Goal: Task Accomplishment & Management: Use online tool/utility

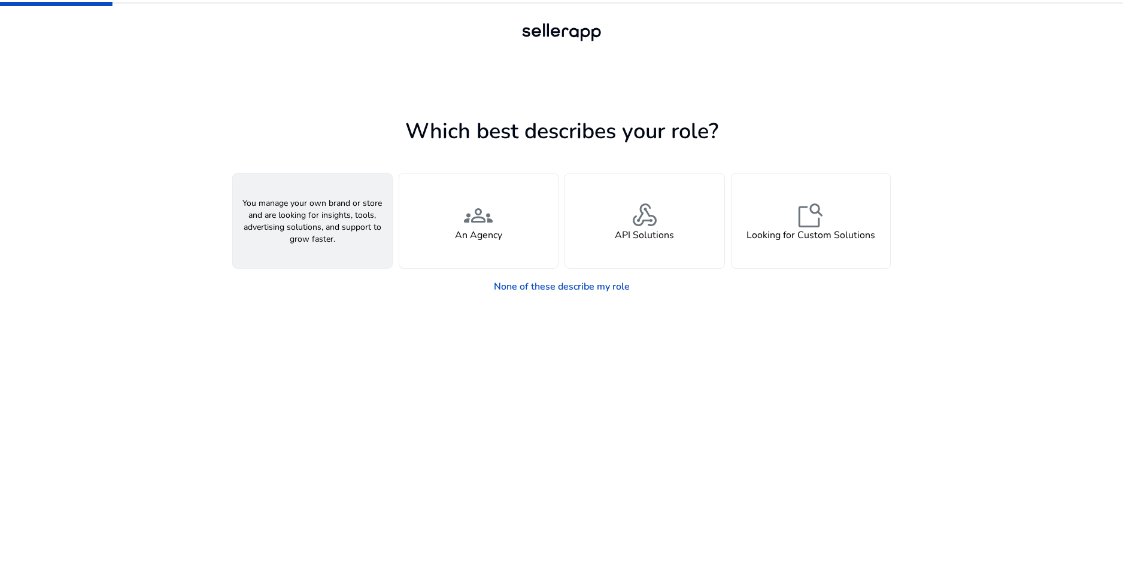
click at [312, 235] on h4 "A Seller" at bounding box center [312, 235] width 36 height 11
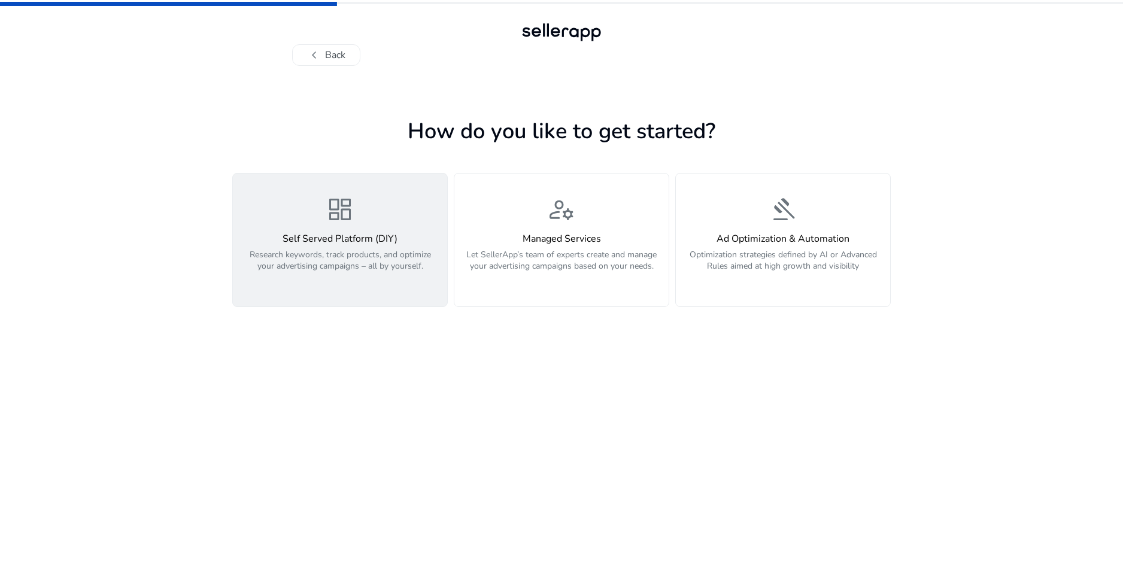
click at [370, 275] on p "Research keywords, track products, and optimize your advertising campaigns – al…" at bounding box center [340, 267] width 200 height 36
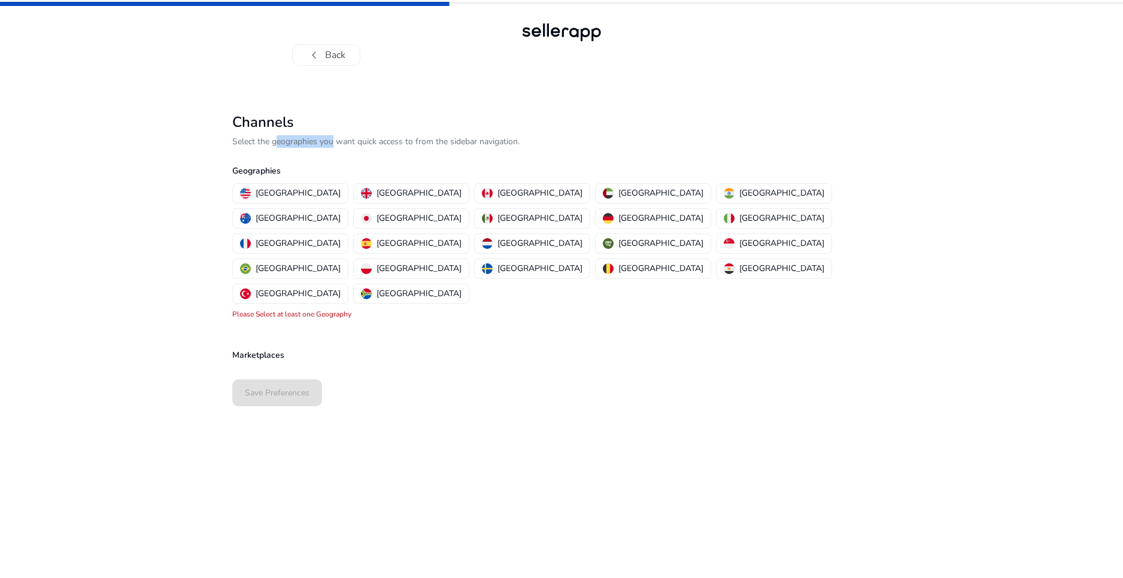
drag, startPoint x: 273, startPoint y: 139, endPoint x: 375, endPoint y: 136, distance: 101.8
click at [329, 135] on p "Select the geographies you want quick access to from the sidebar navigation." at bounding box center [561, 141] width 658 height 13
click at [375, 136] on p "Select the geographies you want quick access to from the sidebar navigation." at bounding box center [561, 141] width 658 height 13
click at [618, 262] on p "[GEOGRAPHIC_DATA]" at bounding box center [660, 268] width 85 height 13
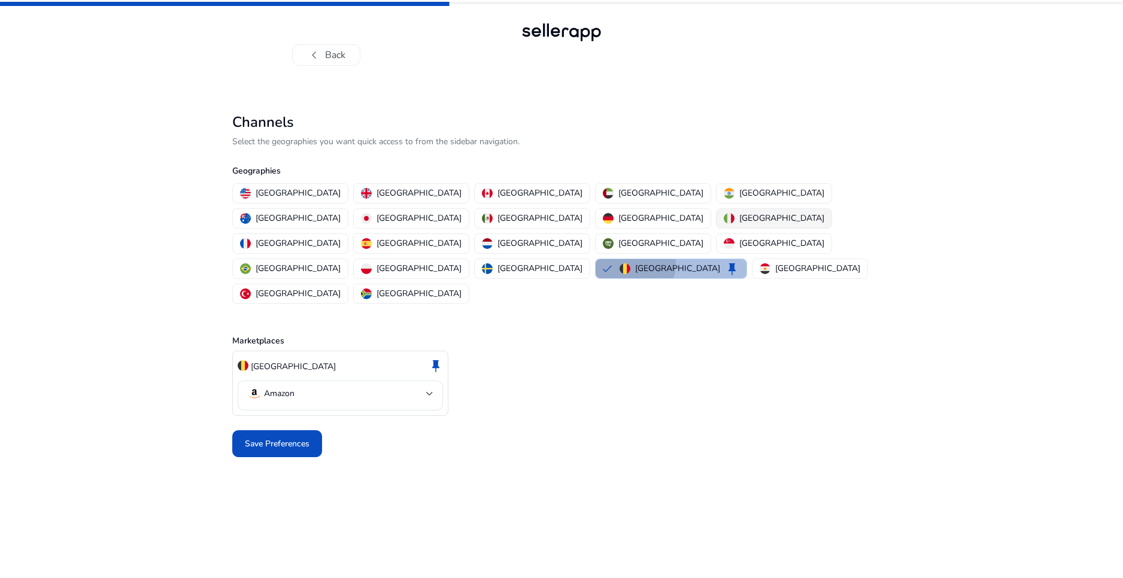
click at [716, 210] on button "[GEOGRAPHIC_DATA]" at bounding box center [773, 218] width 115 height 19
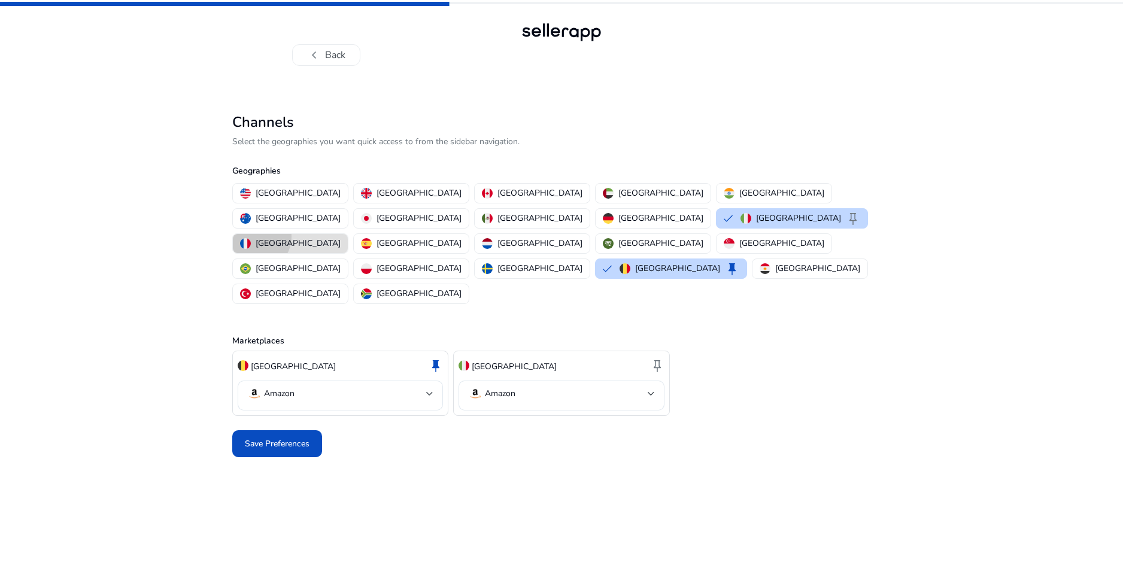
click at [348, 234] on button "[GEOGRAPHIC_DATA]" at bounding box center [290, 243] width 115 height 19
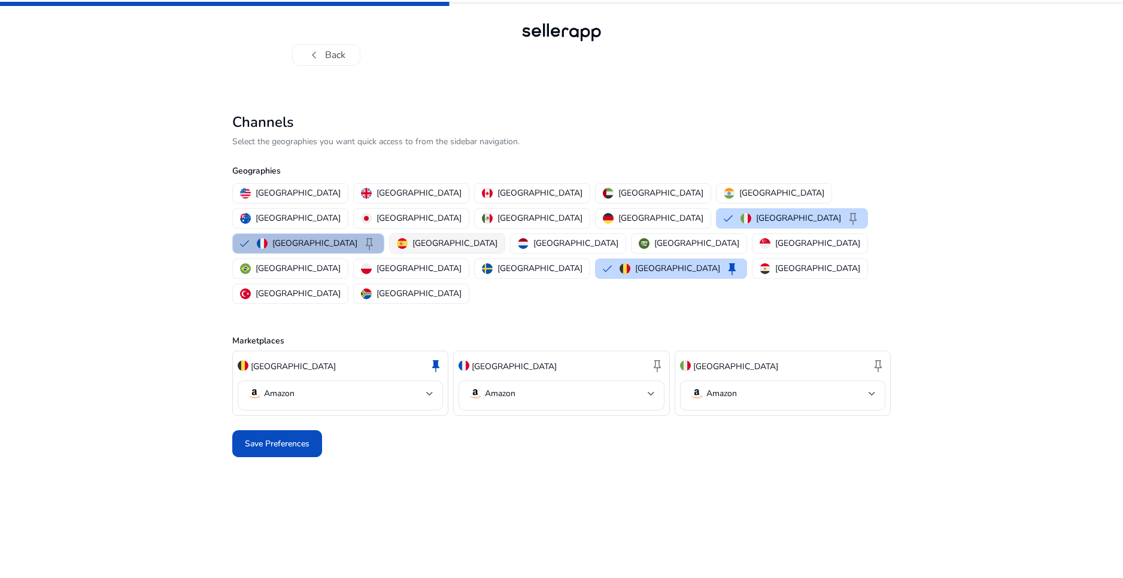
click at [497, 237] on p "[GEOGRAPHIC_DATA]" at bounding box center [454, 243] width 85 height 13
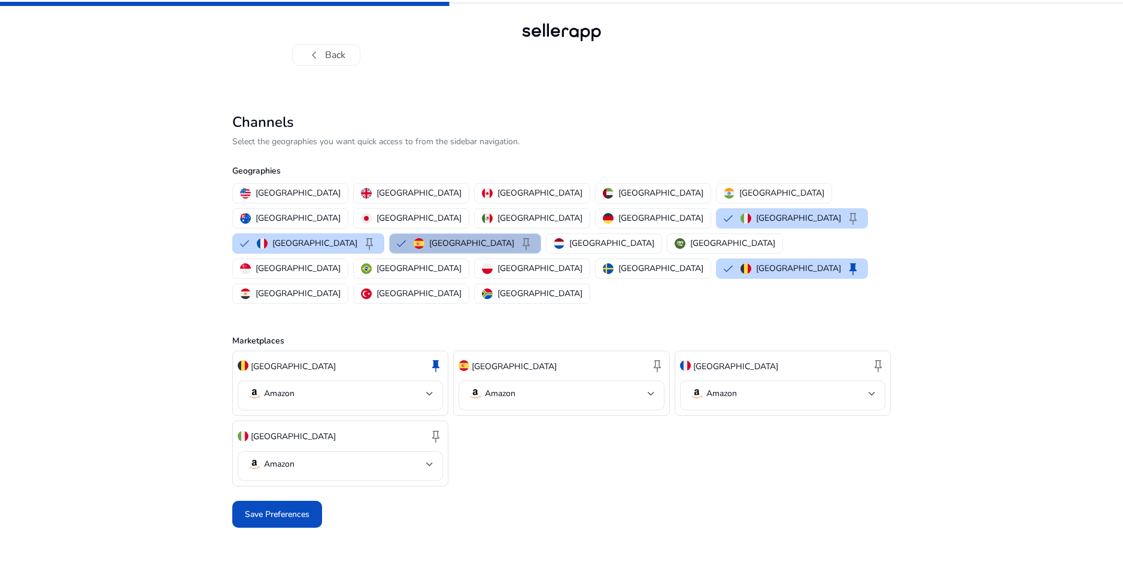
click at [514, 237] on p "[GEOGRAPHIC_DATA]" at bounding box center [471, 243] width 85 height 13
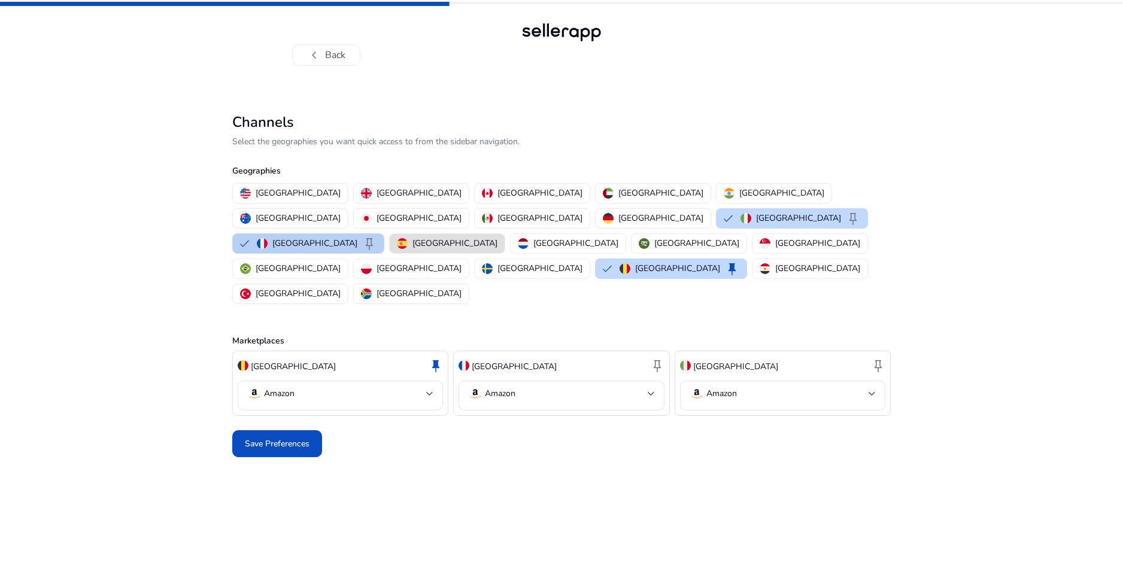
click at [268, 238] on img "button" at bounding box center [262, 243] width 11 height 11
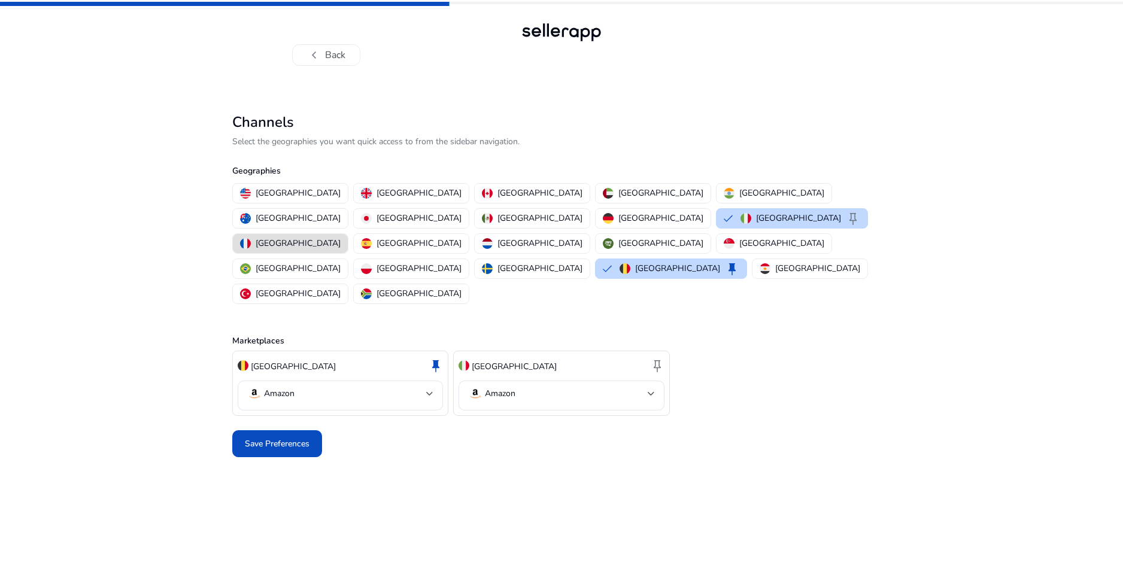
click at [302, 214] on div "[GEOGRAPHIC_DATA] [GEOGRAPHIC_DATA] [GEOGRAPHIC_DATA] [GEOGRAPHIC_DATA] [GEOGRA…" at bounding box center [558, 244] width 663 height 126
click at [740, 223] on img "button" at bounding box center [745, 218] width 11 height 11
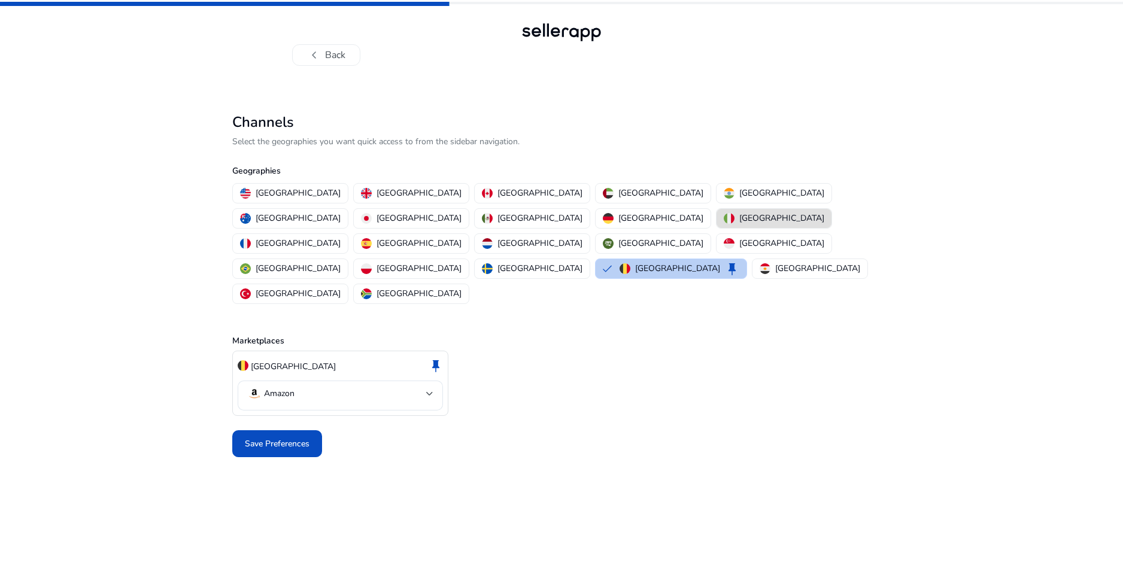
click at [620, 262] on div "Belgium keep" at bounding box center [680, 269] width 120 height 14
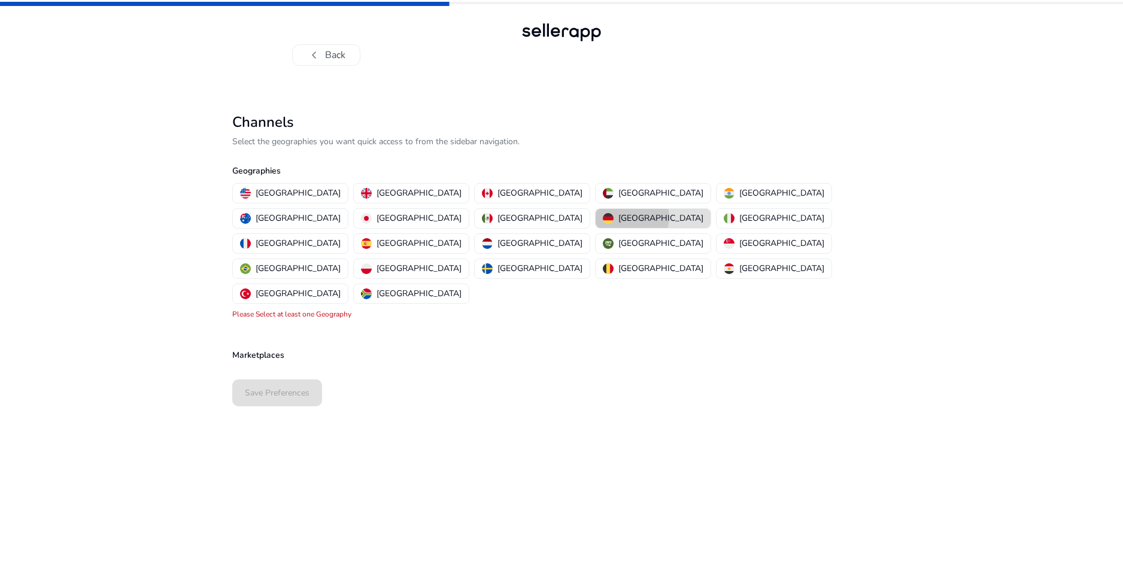
click at [618, 217] on p "[GEOGRAPHIC_DATA]" at bounding box center [660, 218] width 85 height 13
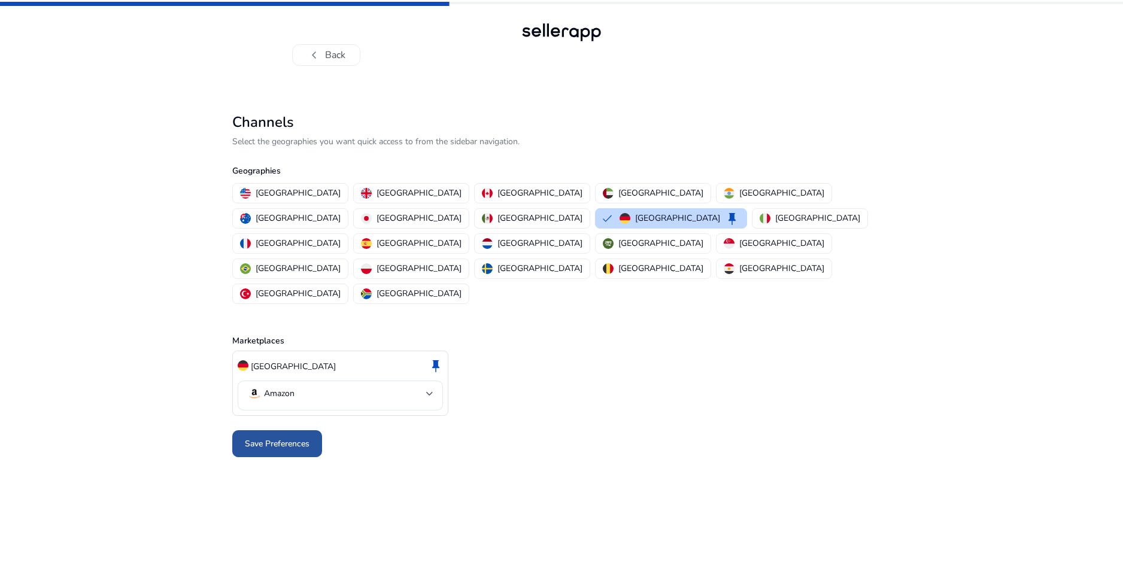
click at [304, 438] on span "Save Preferences" at bounding box center [277, 444] width 65 height 13
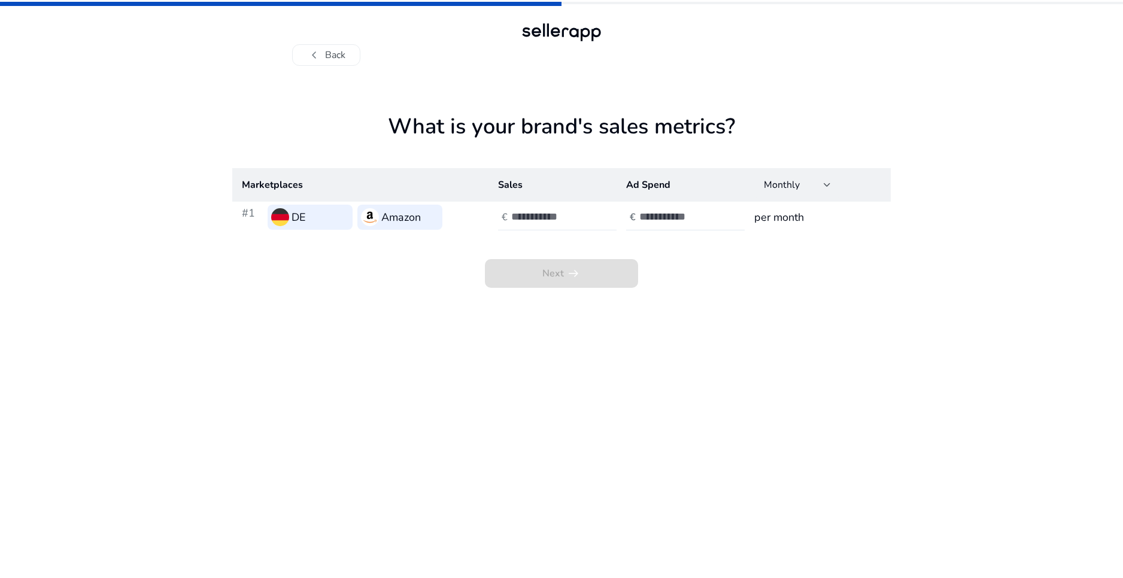
click at [551, 220] on input "number" at bounding box center [551, 216] width 81 height 13
type input "***"
click at [676, 219] on input "number" at bounding box center [679, 216] width 81 height 13
type input "**"
click at [600, 274] on span at bounding box center [561, 273] width 153 height 29
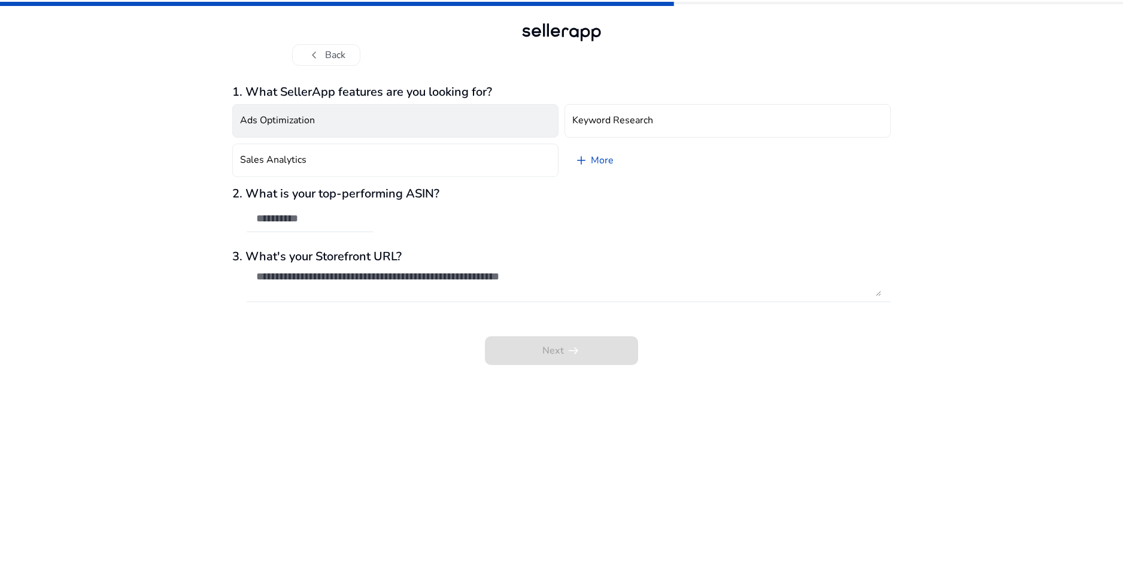
click at [390, 129] on button "Ads Optimization" at bounding box center [395, 121] width 326 height 34
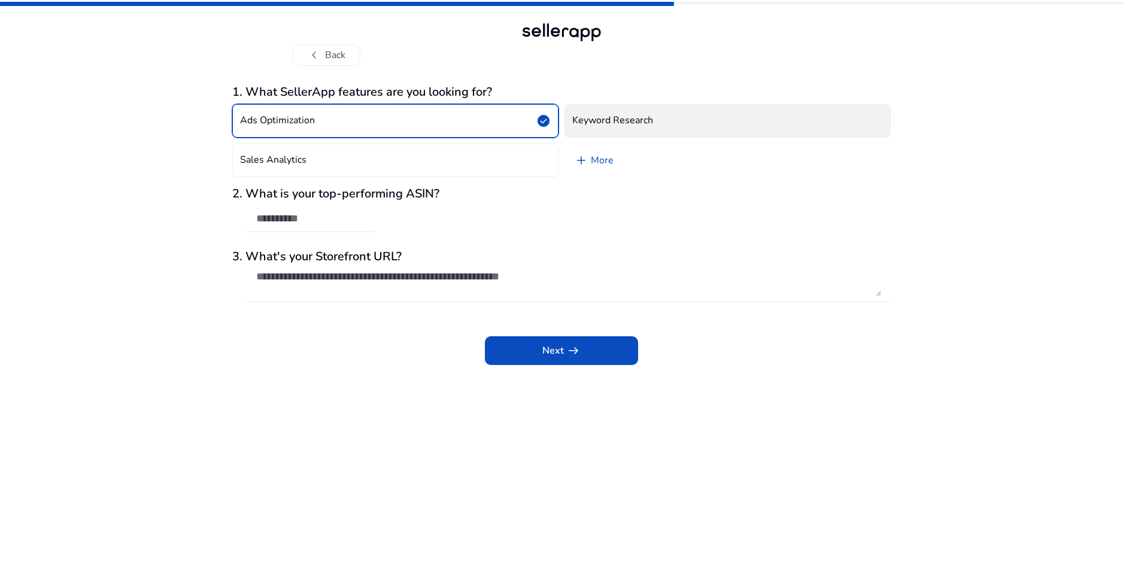
click at [639, 123] on h4 "Keyword Research" at bounding box center [612, 120] width 81 height 11
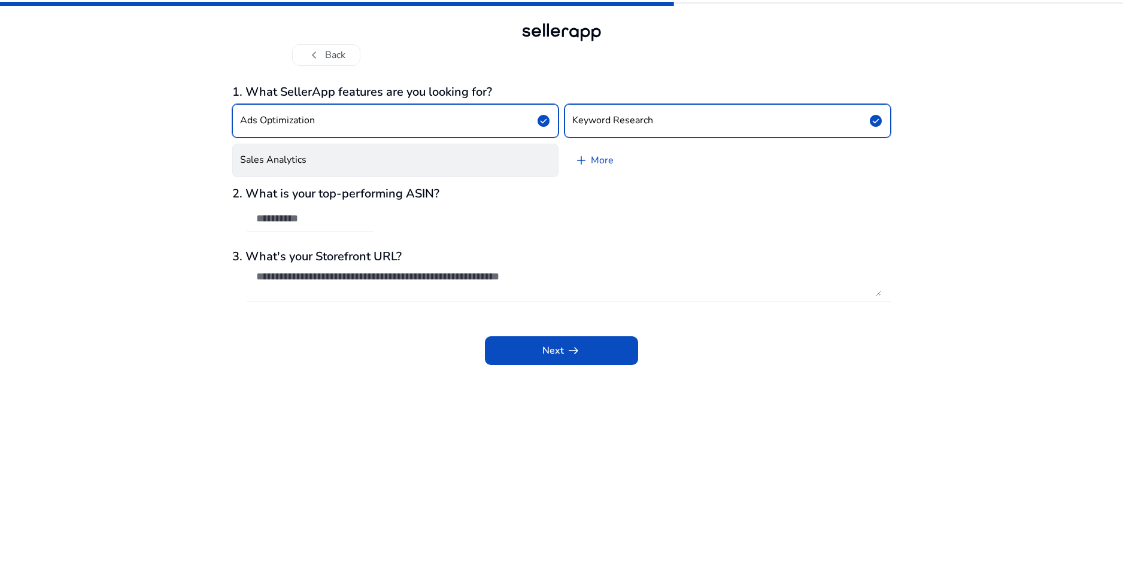
click at [468, 156] on button "Sales Analytics" at bounding box center [395, 161] width 326 height 34
click at [291, 219] on input "text" at bounding box center [310, 218] width 108 height 13
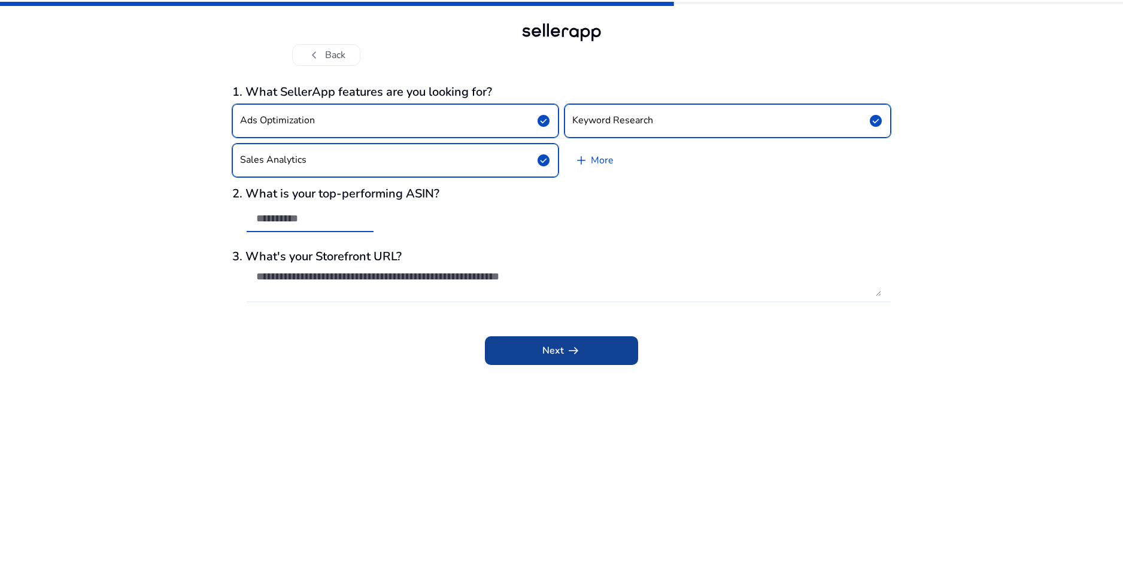
click at [552, 352] on span "Next arrow_right_alt" at bounding box center [561, 351] width 38 height 14
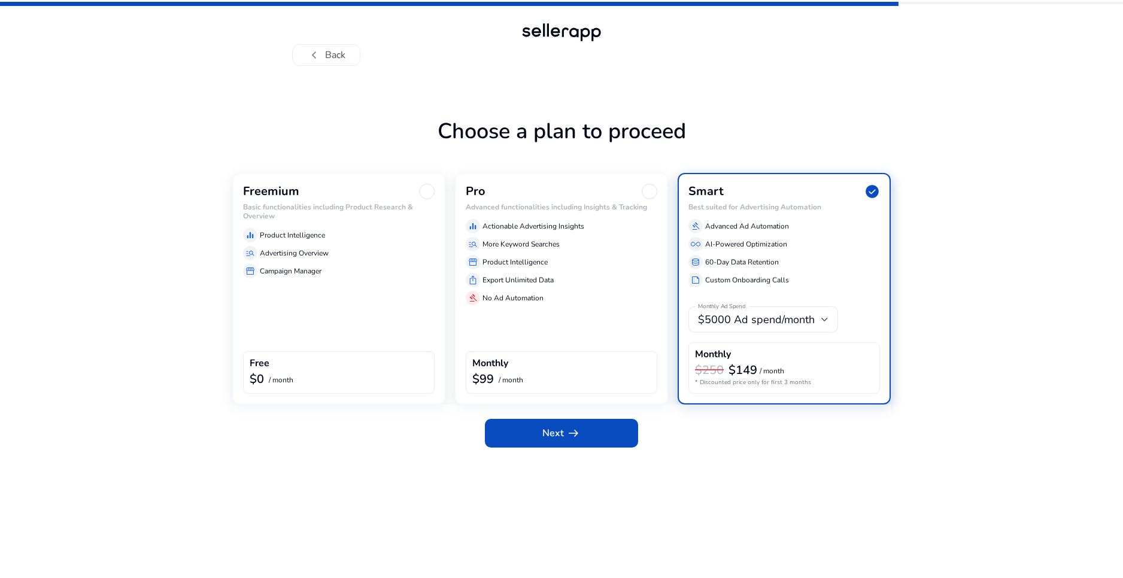
click at [381, 320] on div "Freemium Basic functionalities including Product Research & Overview equalizer …" at bounding box center [338, 289] width 213 height 232
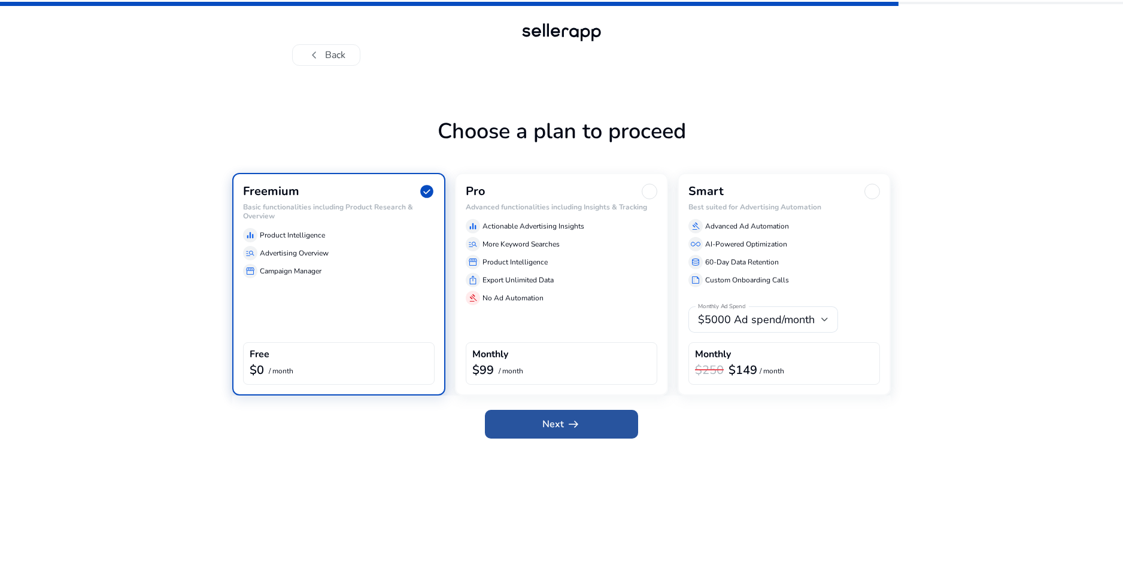
click at [548, 421] on span "Next arrow_right_alt" at bounding box center [561, 424] width 38 height 14
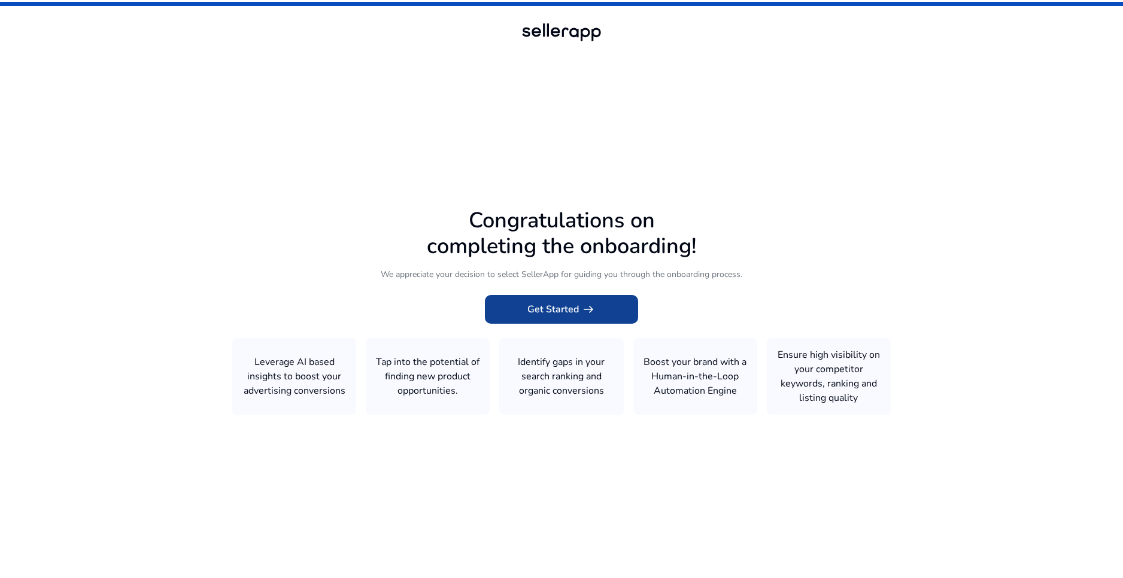
click at [600, 305] on span at bounding box center [561, 309] width 153 height 29
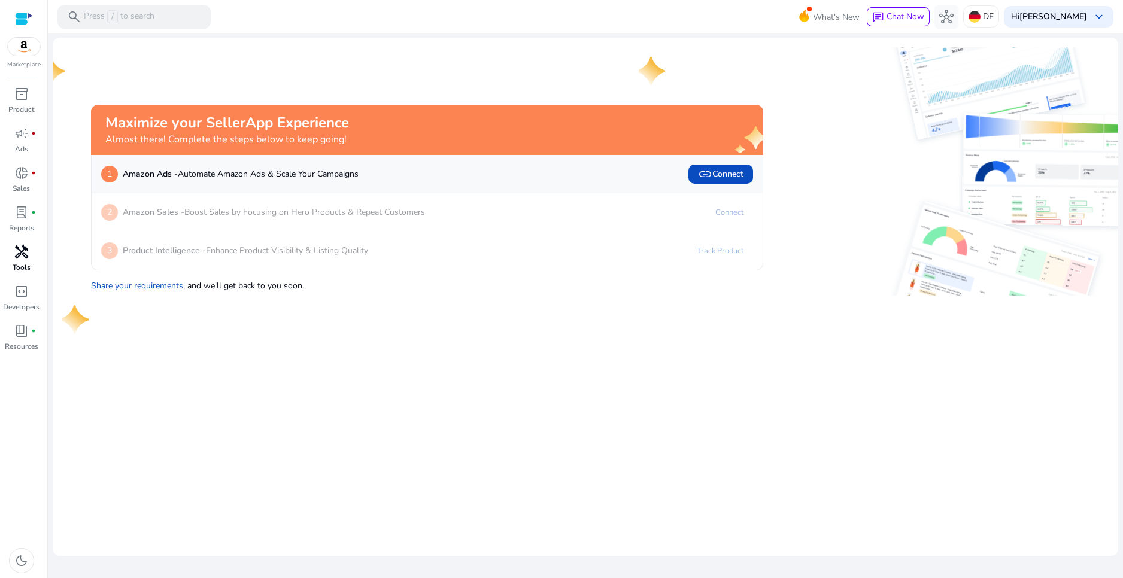
click at [23, 268] on p "Tools" at bounding box center [22, 267] width 18 height 11
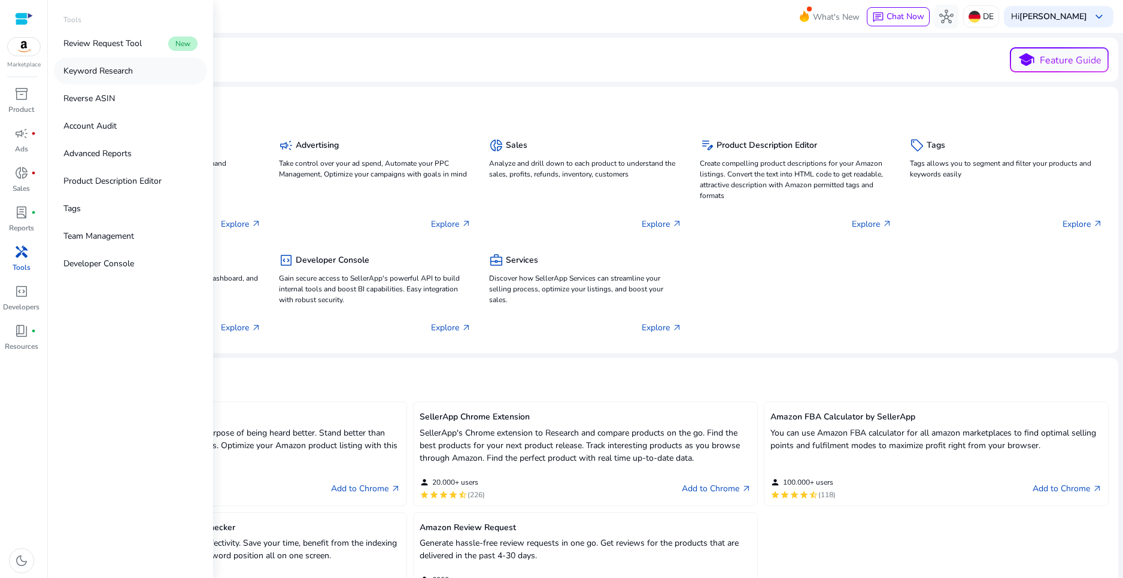
click at [155, 74] on link "Keyword Research" at bounding box center [130, 70] width 153 height 27
